Goal: Transaction & Acquisition: Obtain resource

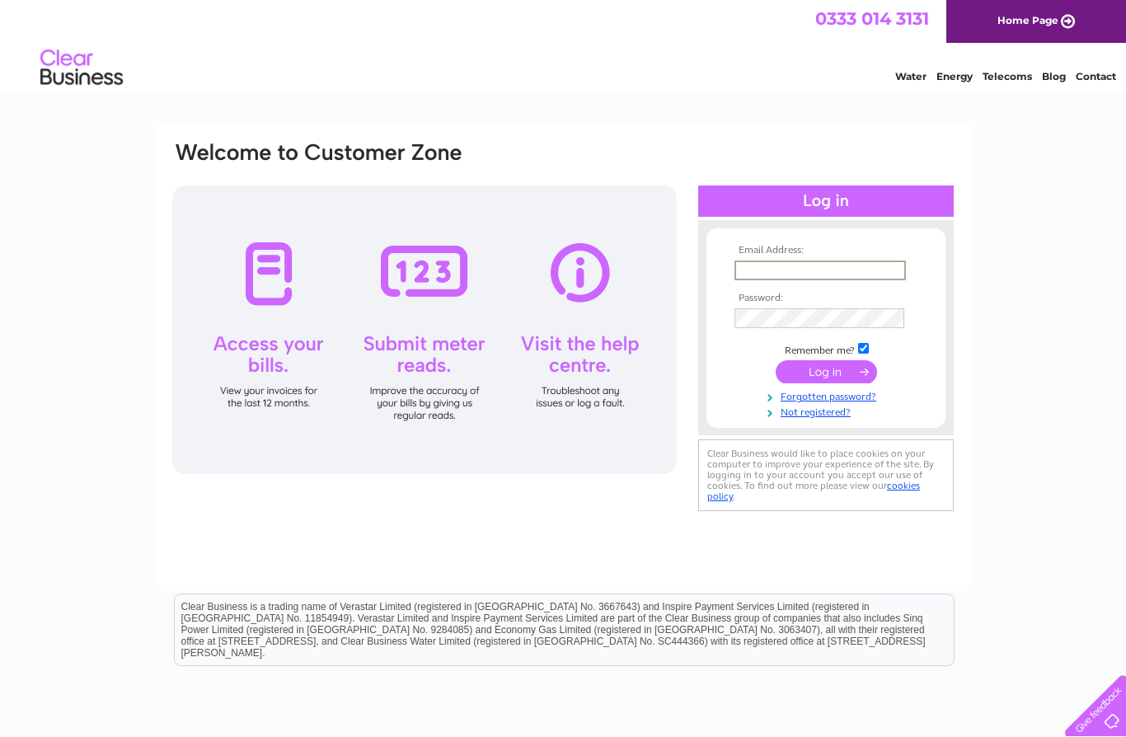
type input "osmannaseem1@outlook.com"
click at [826, 379] on input "submit" at bounding box center [826, 371] width 101 height 23
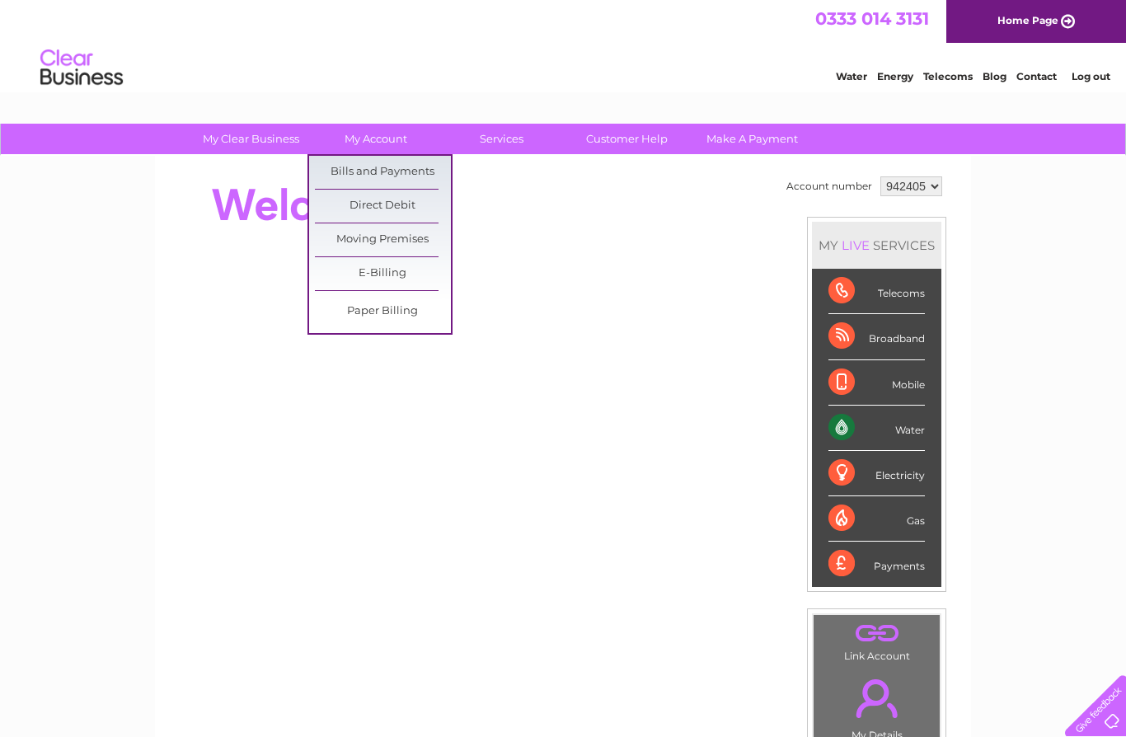
click at [416, 181] on link "Bills and Payments" at bounding box center [383, 172] width 136 height 33
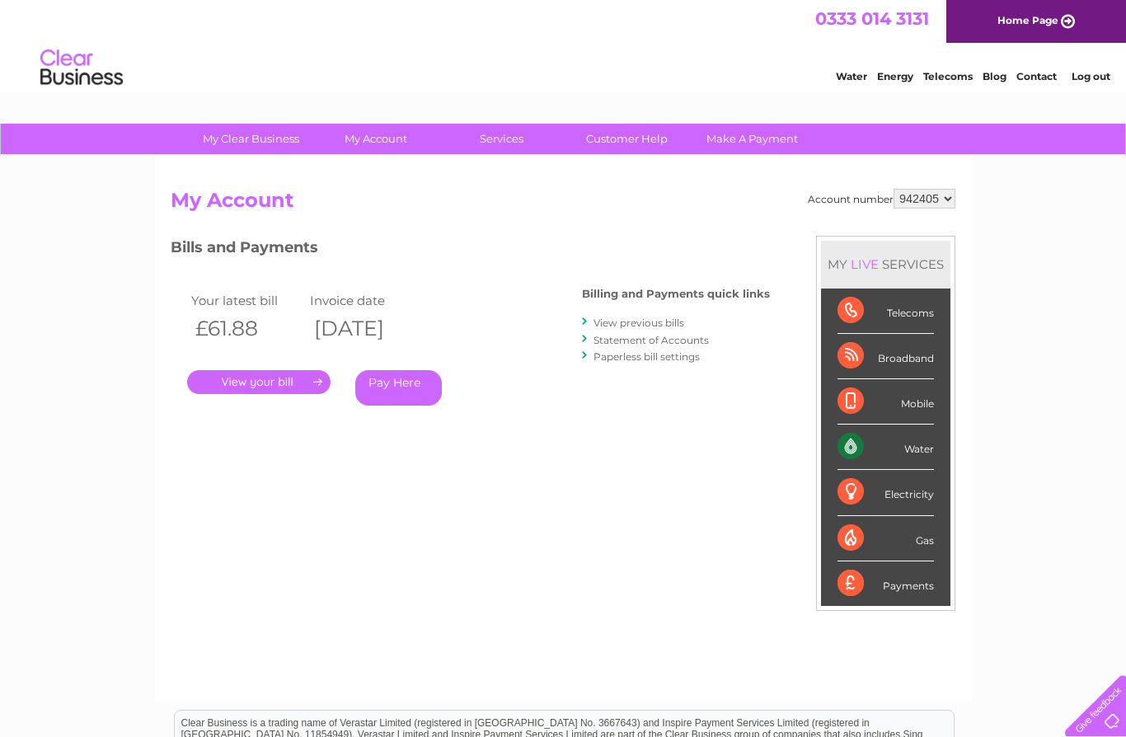
click at [676, 317] on link "View previous bills" at bounding box center [639, 323] width 91 height 12
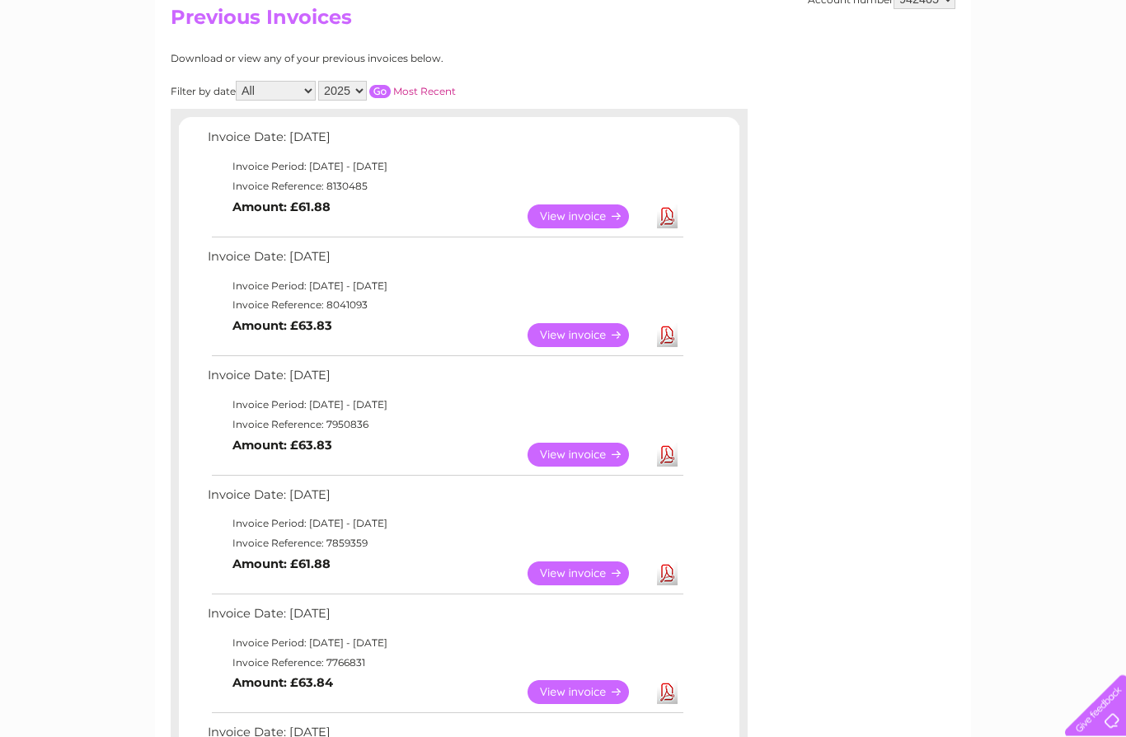
scroll to position [184, 0]
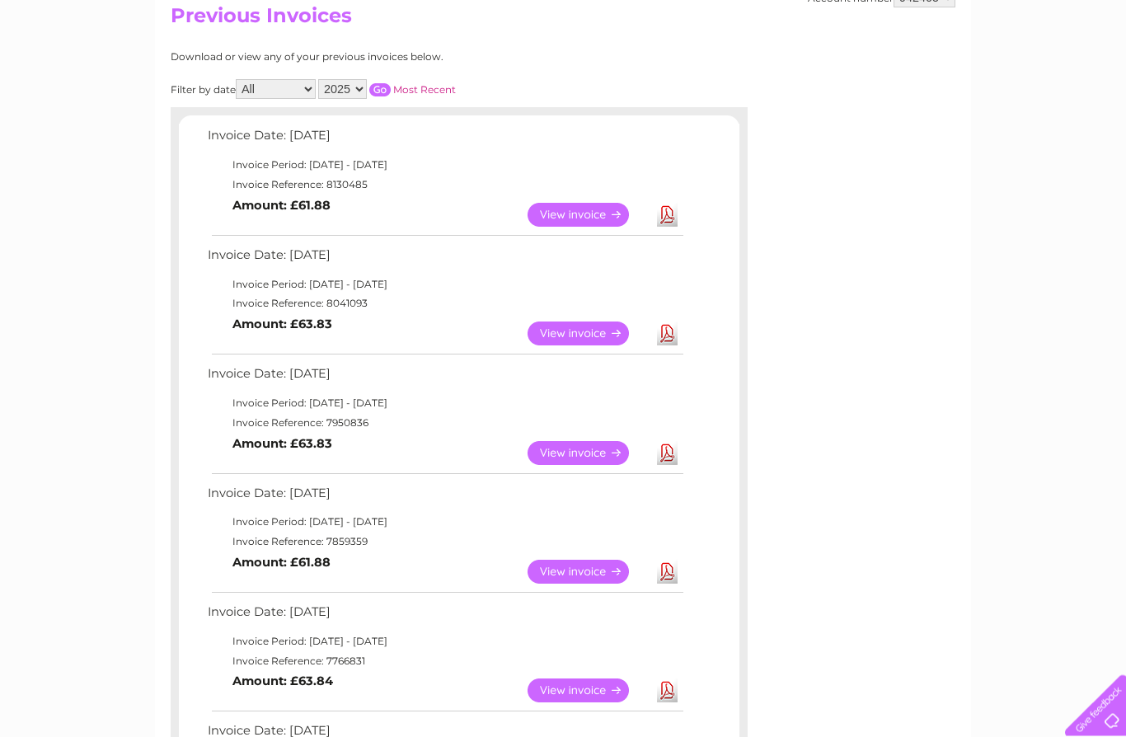
click at [598, 341] on link "View" at bounding box center [588, 334] width 121 height 24
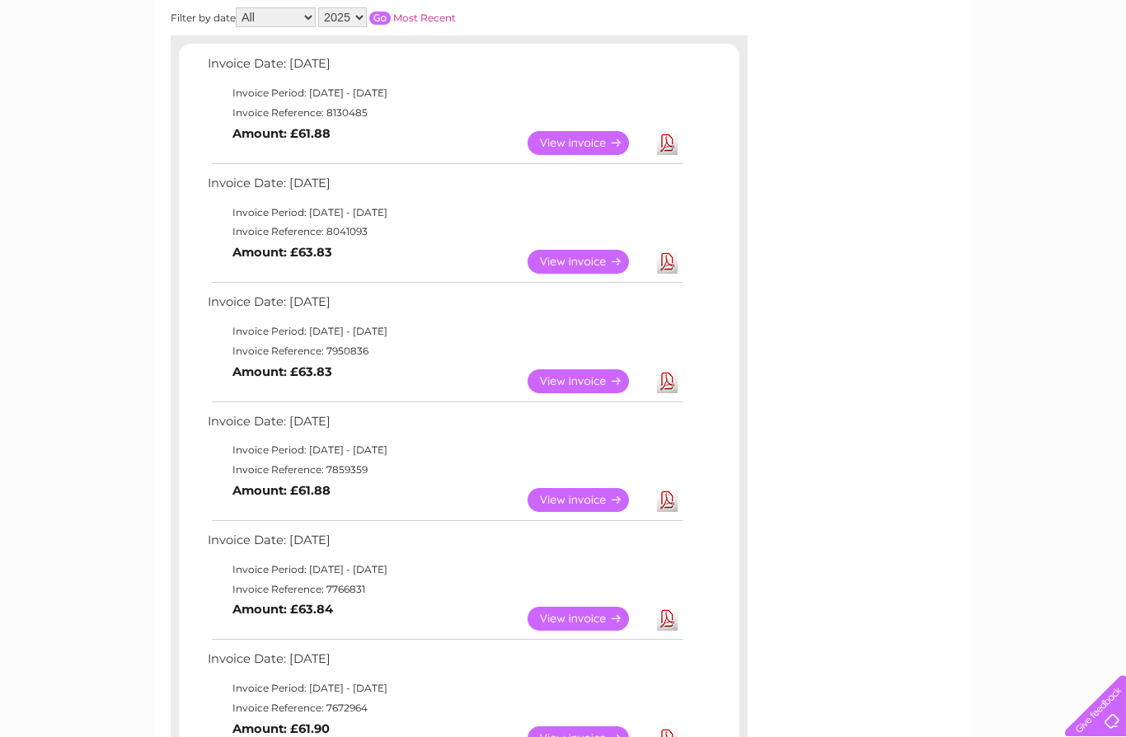
click at [675, 386] on link "Download" at bounding box center [667, 381] width 21 height 24
click at [668, 505] on link "Download" at bounding box center [667, 500] width 21 height 24
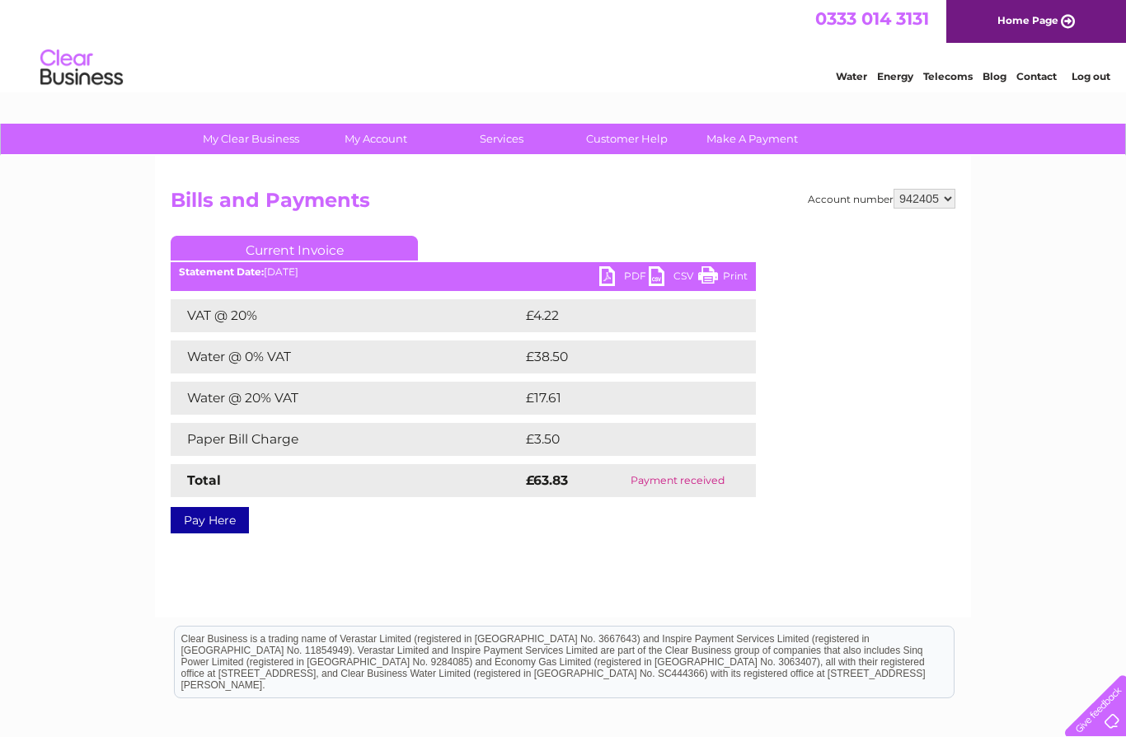
click at [613, 275] on link "PDF" at bounding box center [623, 278] width 49 height 24
